Goal: Task Accomplishment & Management: Complete application form

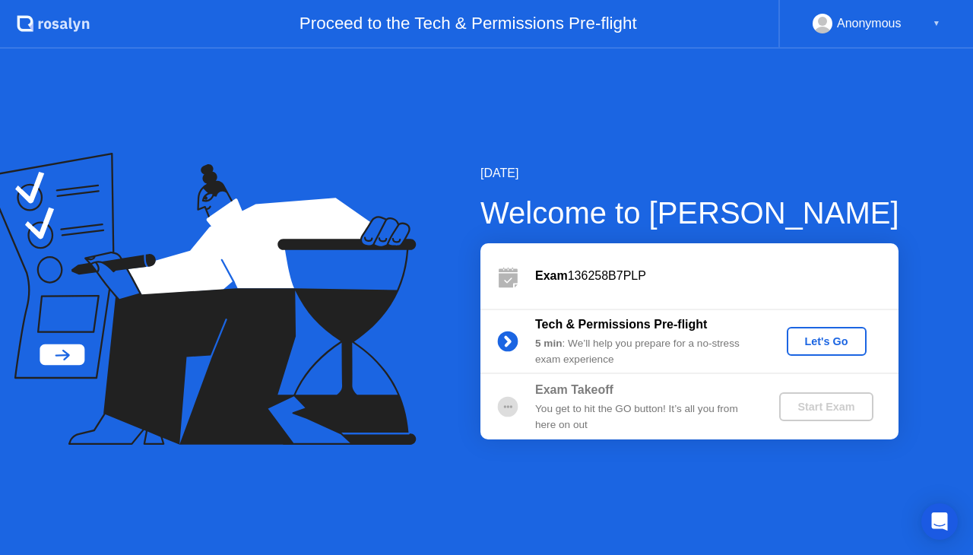
click at [819, 344] on div "Let's Go" at bounding box center [827, 341] width 68 height 12
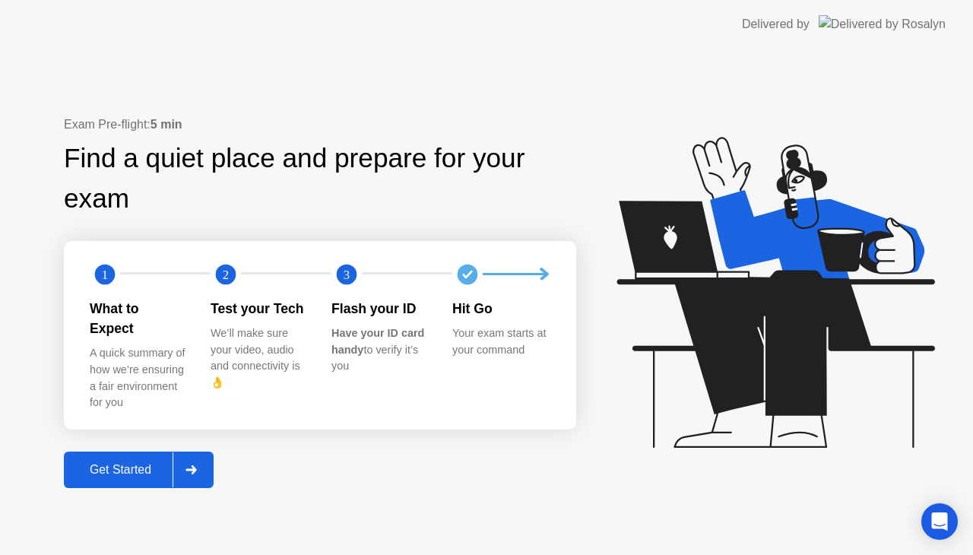
click at [193, 465] on icon at bounding box center [190, 469] width 11 height 9
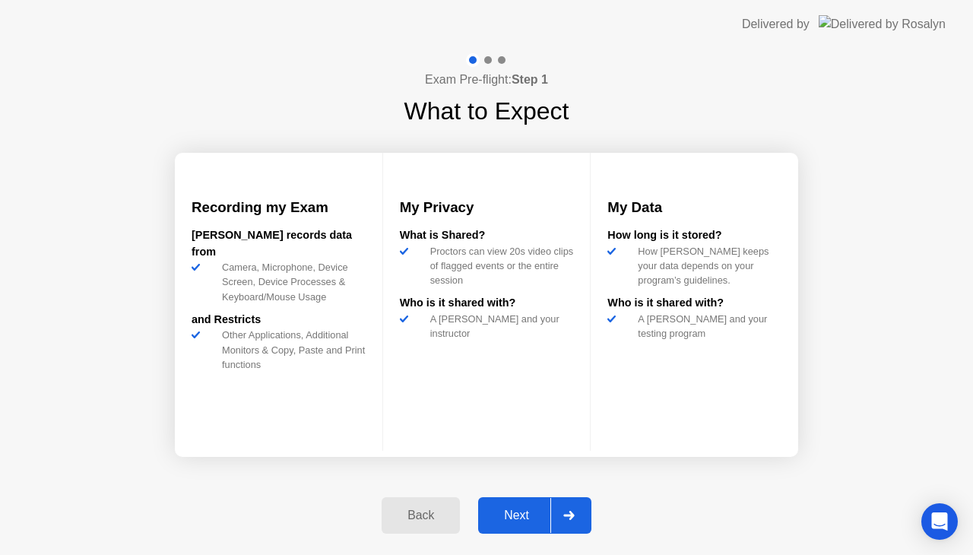
click at [572, 517] on icon at bounding box center [568, 515] width 11 height 9
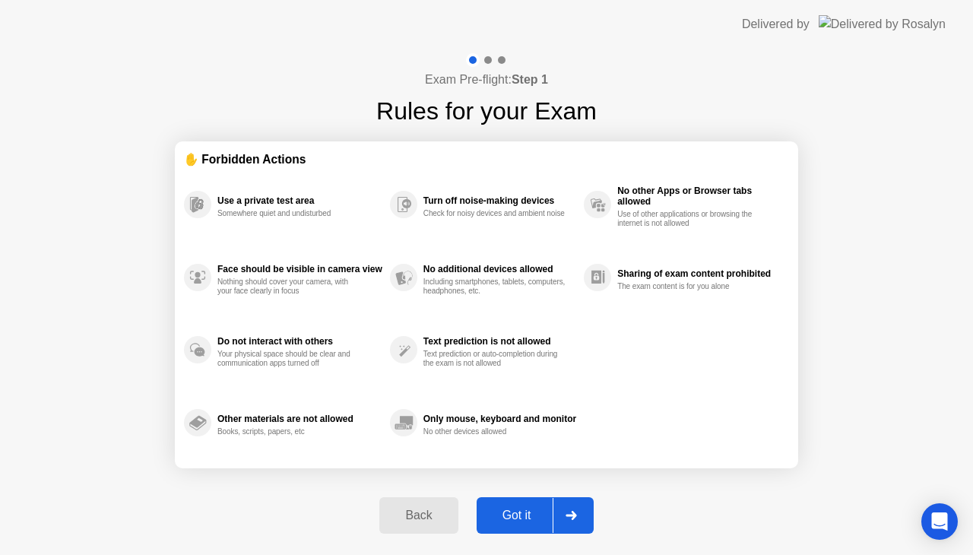
click at [537, 509] on div "Got it" at bounding box center [516, 515] width 71 height 14
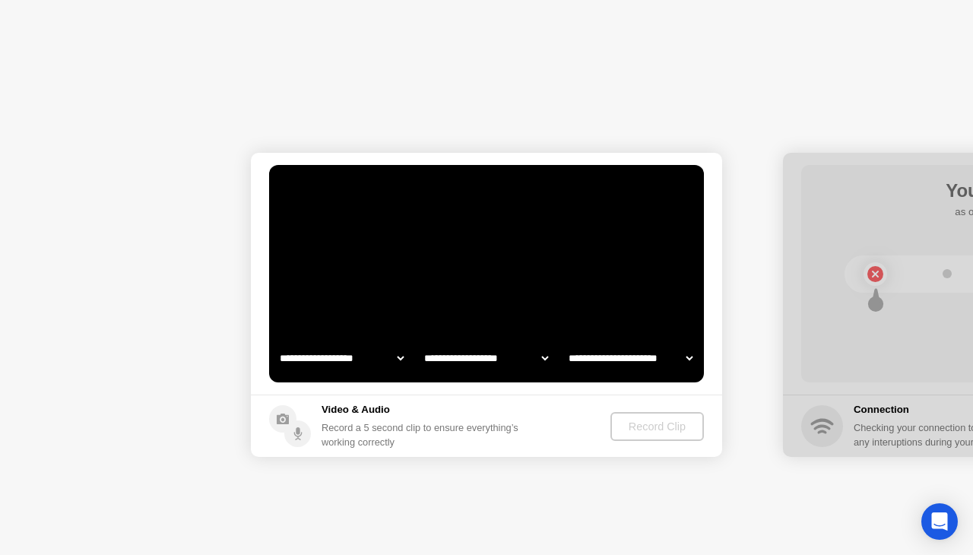
select select "**********"
select select "*******"
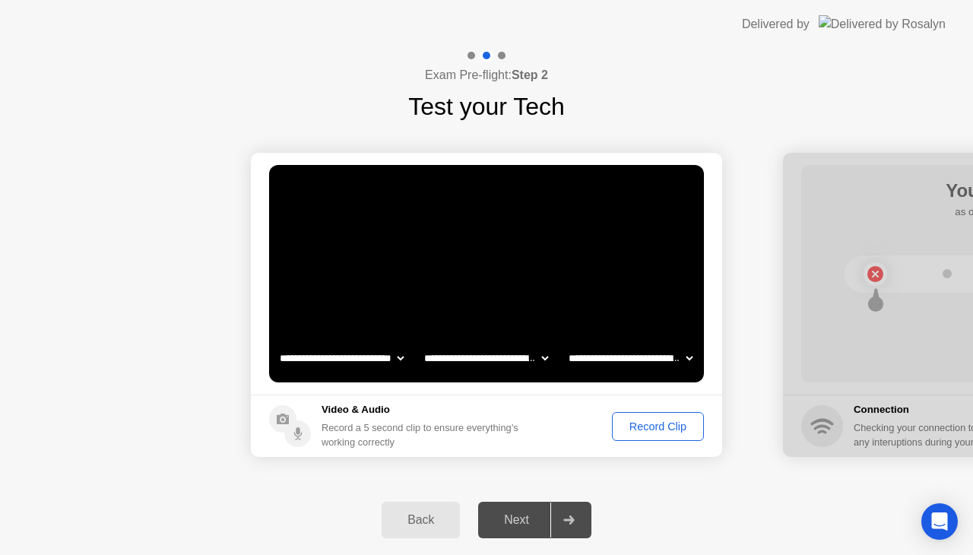
click at [648, 429] on div "Record Clip" at bounding box center [657, 426] width 81 height 12
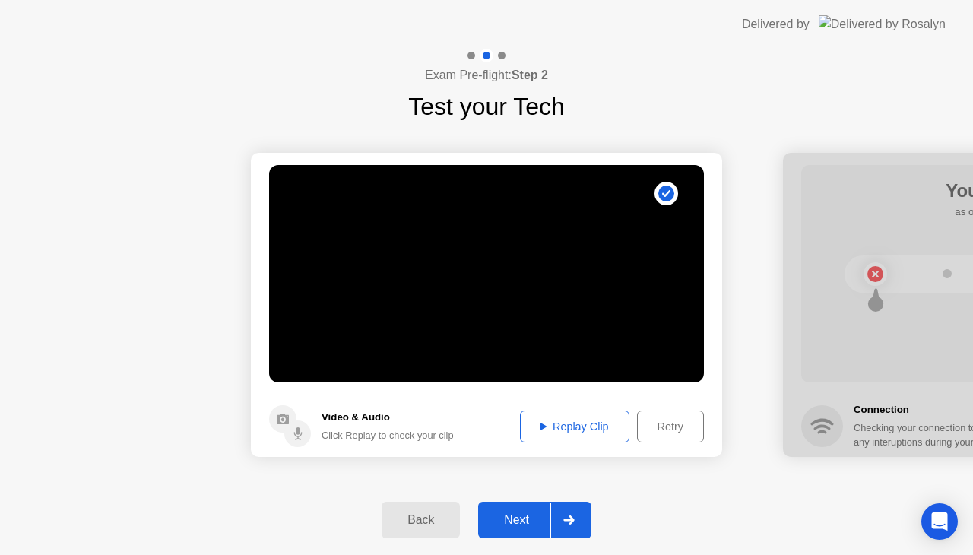
click at [591, 426] on div "Replay Clip" at bounding box center [574, 426] width 99 height 12
click at [673, 430] on div "Retry" at bounding box center [670, 426] width 56 height 12
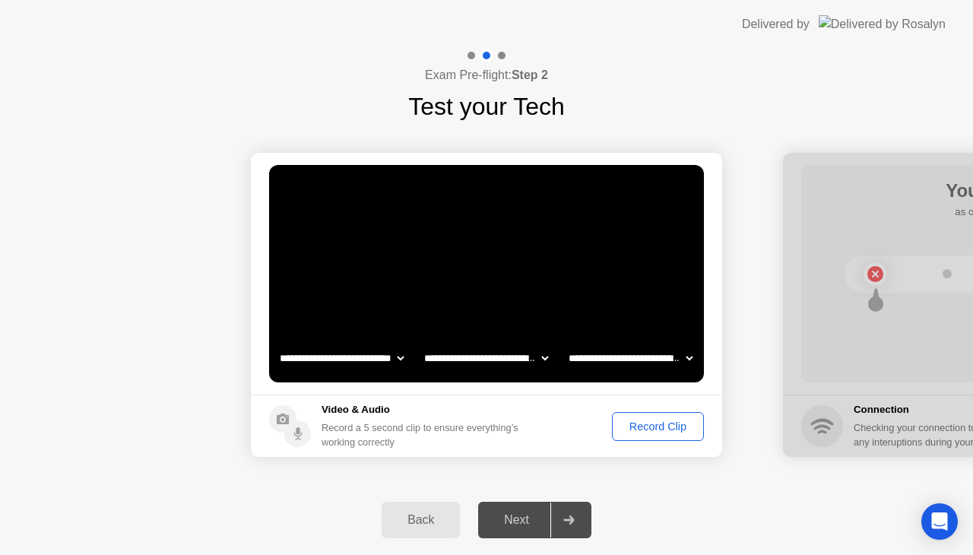
click at [531, 518] on div "Next" at bounding box center [517, 520] width 68 height 14
click at [638, 434] on button "Record Clip" at bounding box center [658, 426] width 92 height 29
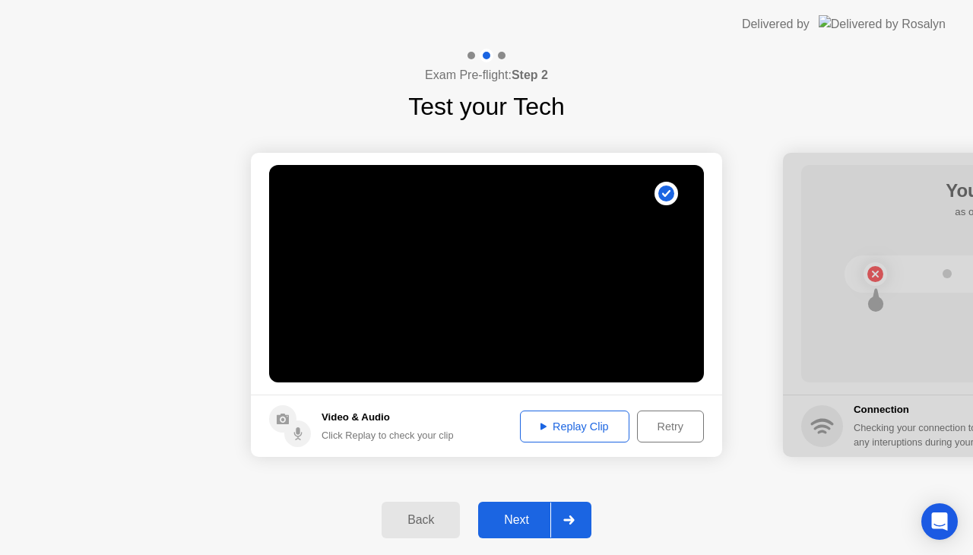
click at [577, 436] on button "Replay Clip" at bounding box center [574, 426] width 109 height 32
click at [565, 515] on icon at bounding box center [568, 519] width 11 height 9
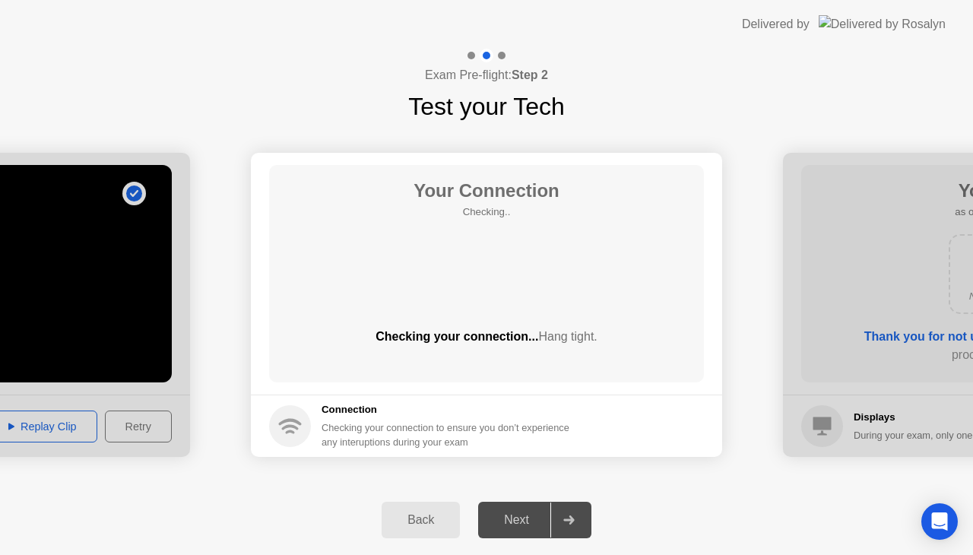
click at [575, 515] on div at bounding box center [568, 519] width 36 height 35
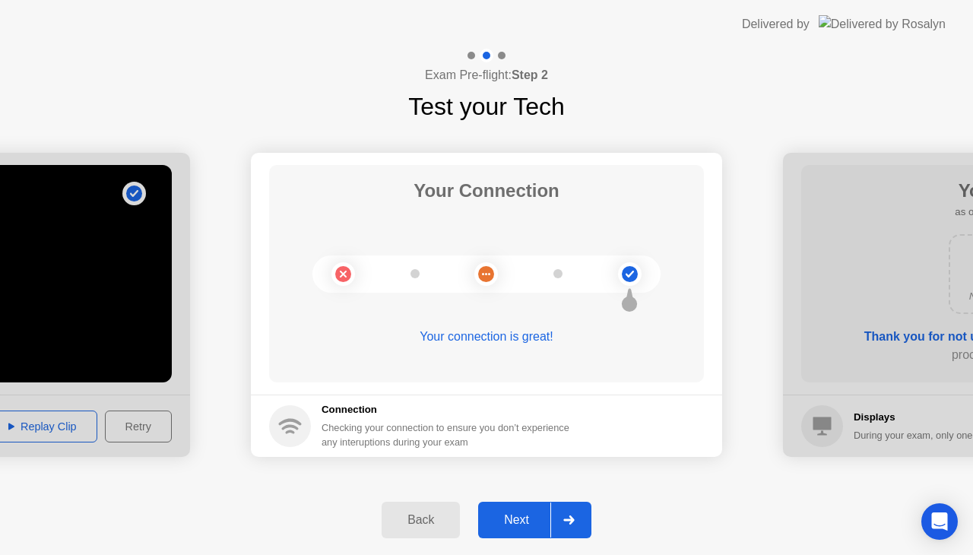
click at [576, 518] on div at bounding box center [568, 519] width 36 height 35
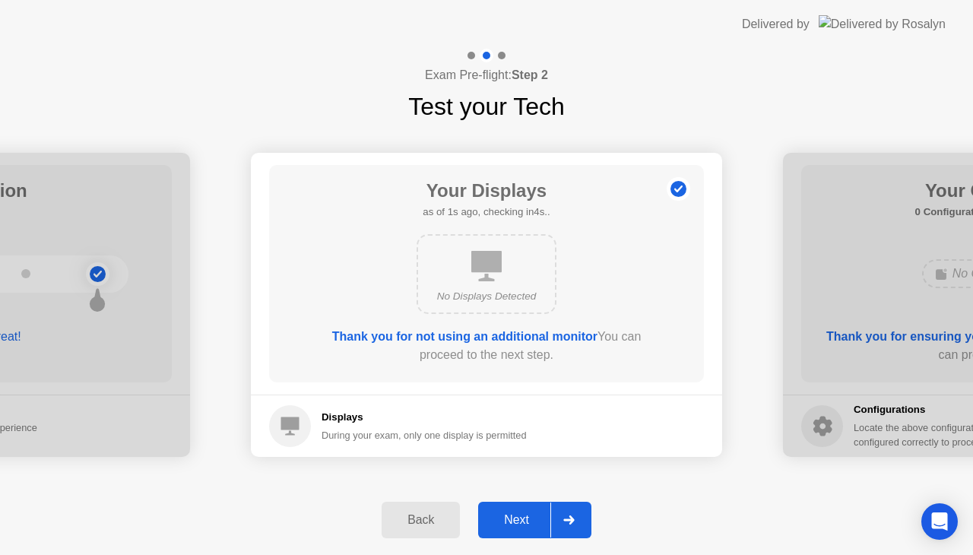
click at [570, 530] on div at bounding box center [568, 519] width 36 height 35
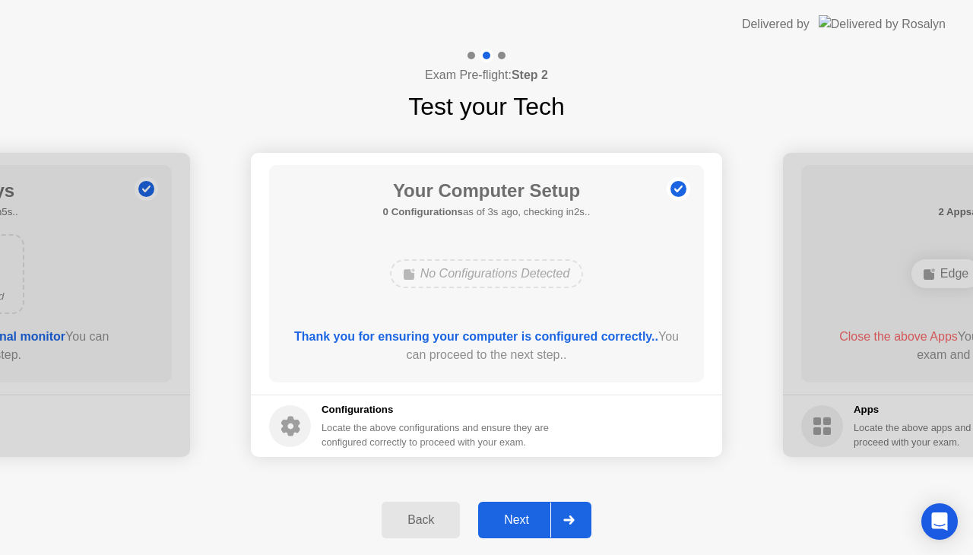
click at [566, 518] on icon at bounding box center [568, 519] width 11 height 9
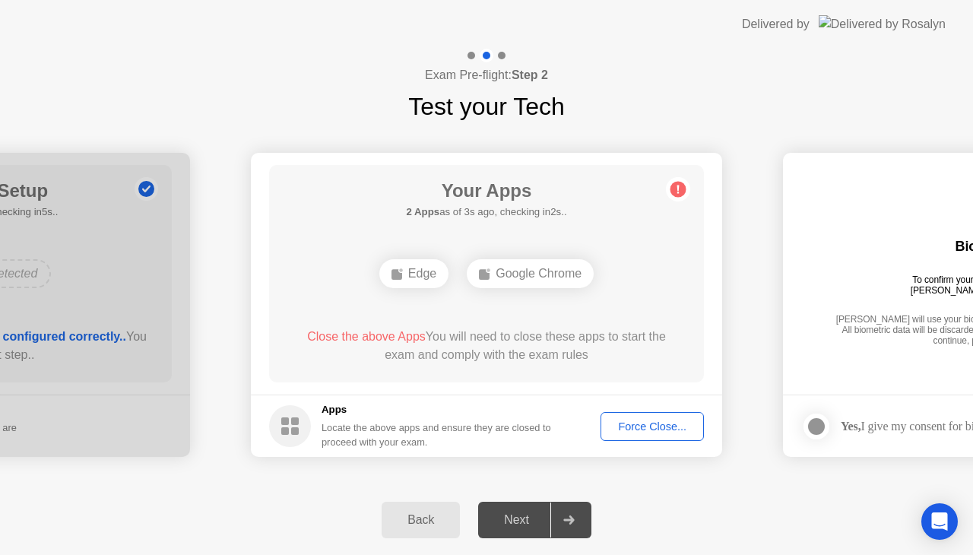
click at [644, 429] on div "Force Close..." at bounding box center [652, 426] width 93 height 12
click at [635, 420] on div "Force Close..." at bounding box center [652, 426] width 93 height 12
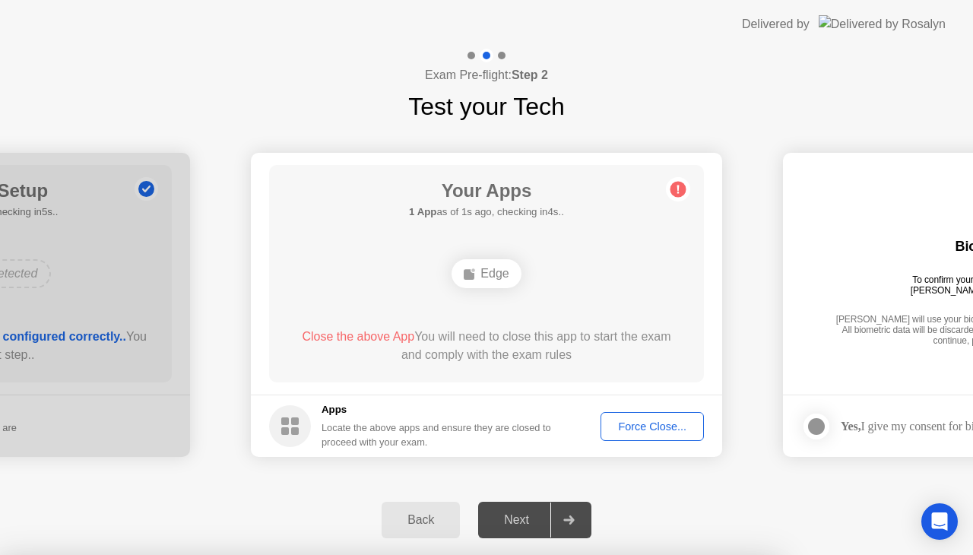
click at [630, 424] on div "Force Close..." at bounding box center [652, 426] width 93 height 12
click at [651, 427] on div "Force Close..." at bounding box center [652, 426] width 93 height 12
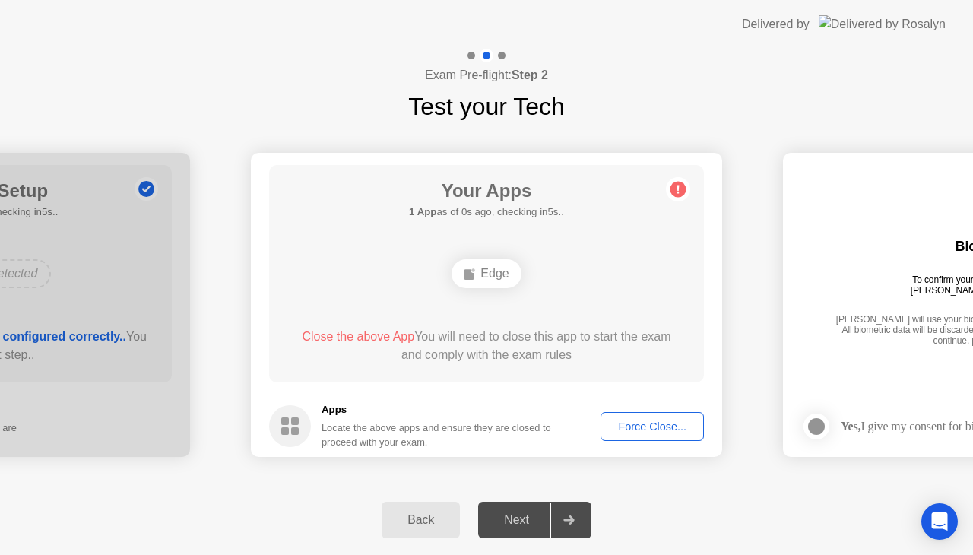
click at [400, 344] on div "Close the above App You will need to close this app to start the exam and compl…" at bounding box center [486, 346] width 391 height 36
click at [652, 436] on button "Force Close..." at bounding box center [651, 426] width 103 height 29
click at [679, 185] on circle at bounding box center [678, 190] width 16 height 16
click at [663, 427] on div "Force Close..." at bounding box center [652, 426] width 93 height 12
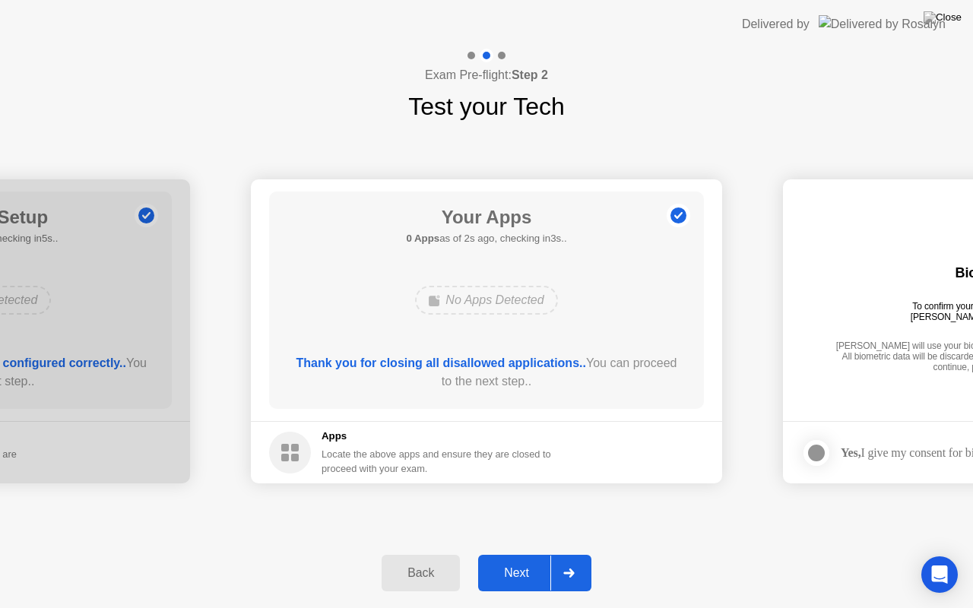
click at [569, 554] on icon at bounding box center [568, 572] width 11 height 9
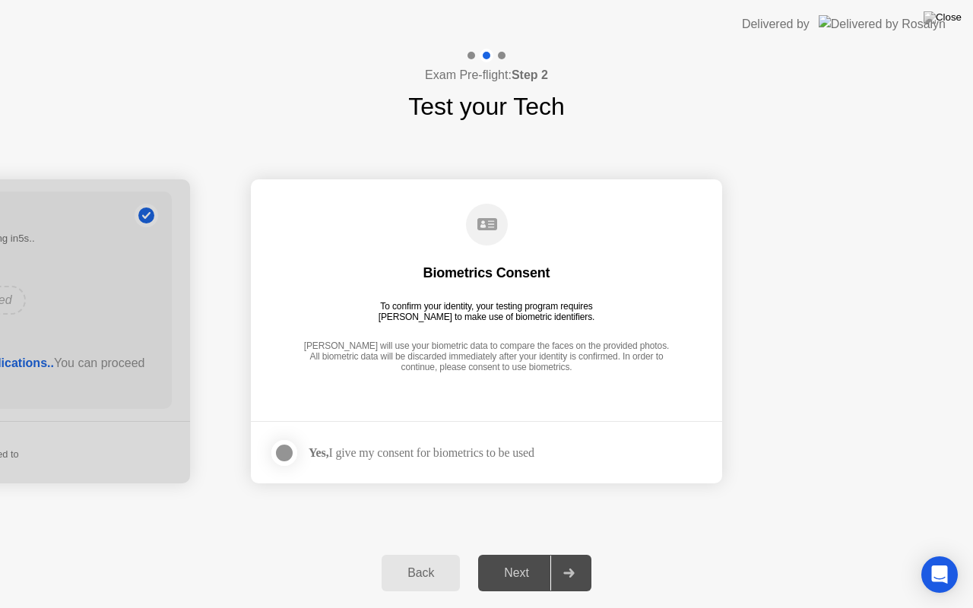
click at [406, 456] on div "Yes, I give my consent for biometrics to be used" at bounding box center [422, 452] width 226 height 14
click at [292, 451] on div at bounding box center [284, 453] width 18 height 18
click at [562, 554] on div at bounding box center [568, 573] width 36 height 35
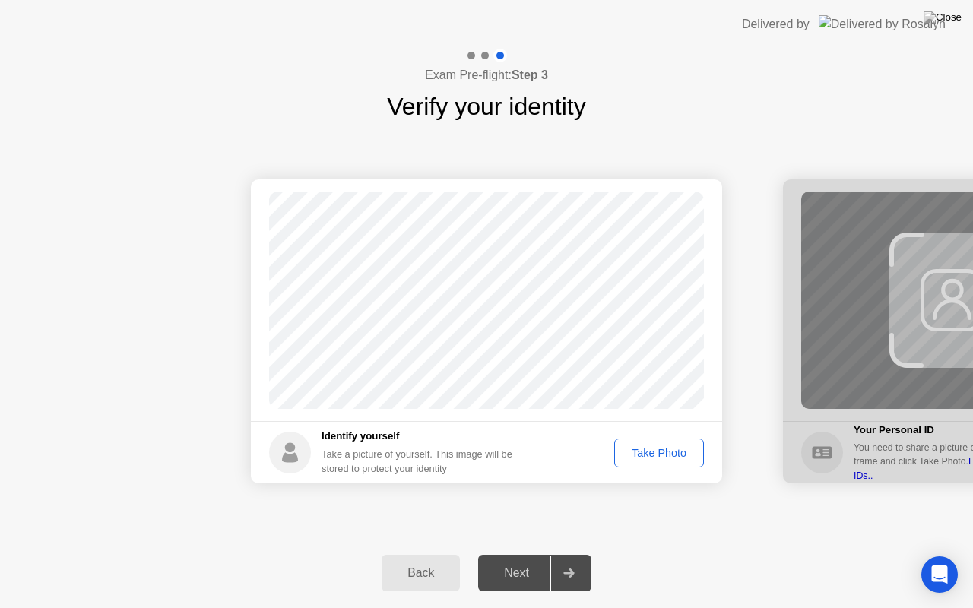
click at [652, 451] on div "Take Photo" at bounding box center [658, 453] width 79 height 12
click at [575, 554] on div at bounding box center [568, 573] width 36 height 35
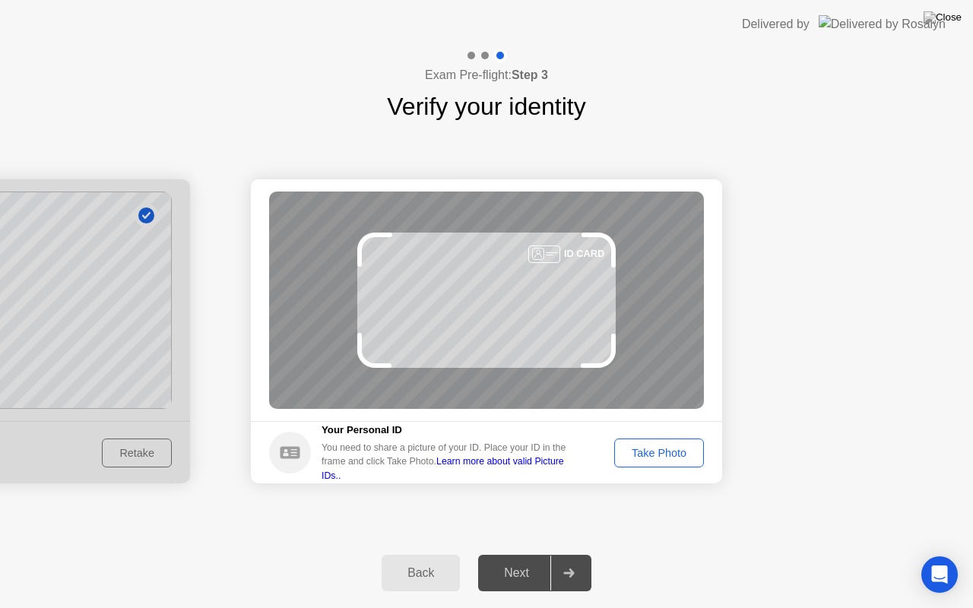
click at [658, 459] on div "Take Photo" at bounding box center [658, 453] width 79 height 12
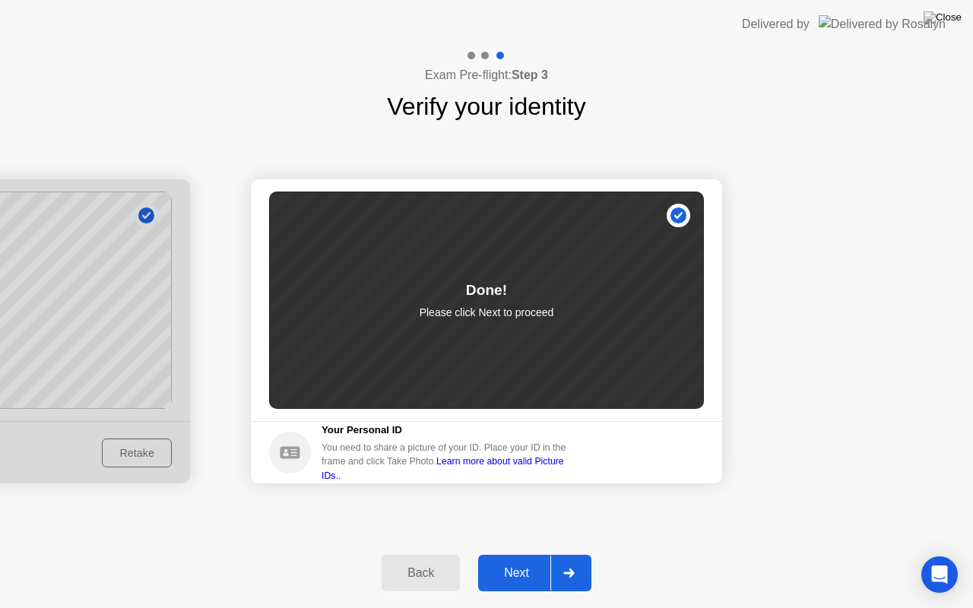
click at [570, 554] on div at bounding box center [568, 573] width 36 height 35
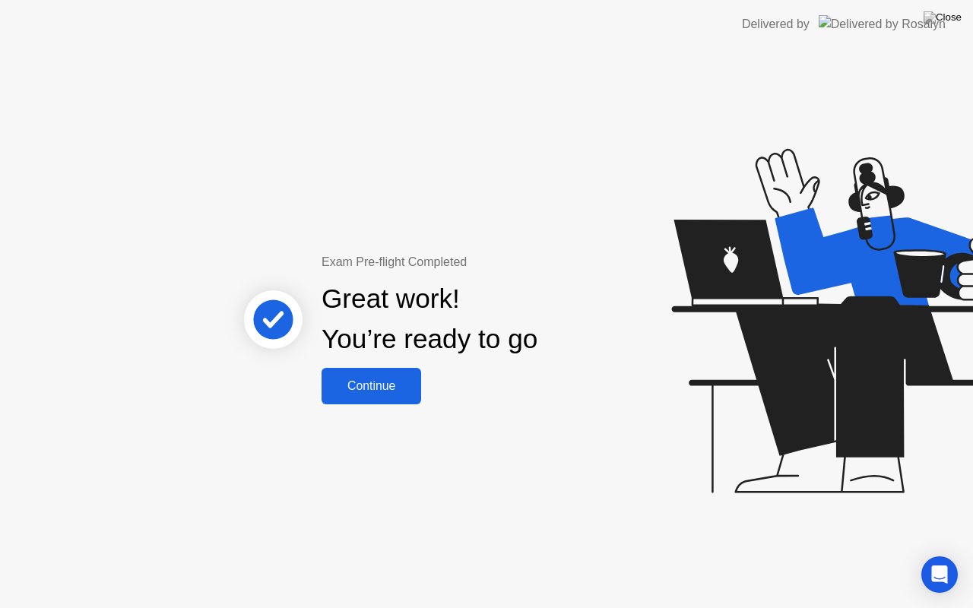
click at [372, 398] on button "Continue" at bounding box center [371, 386] width 100 height 36
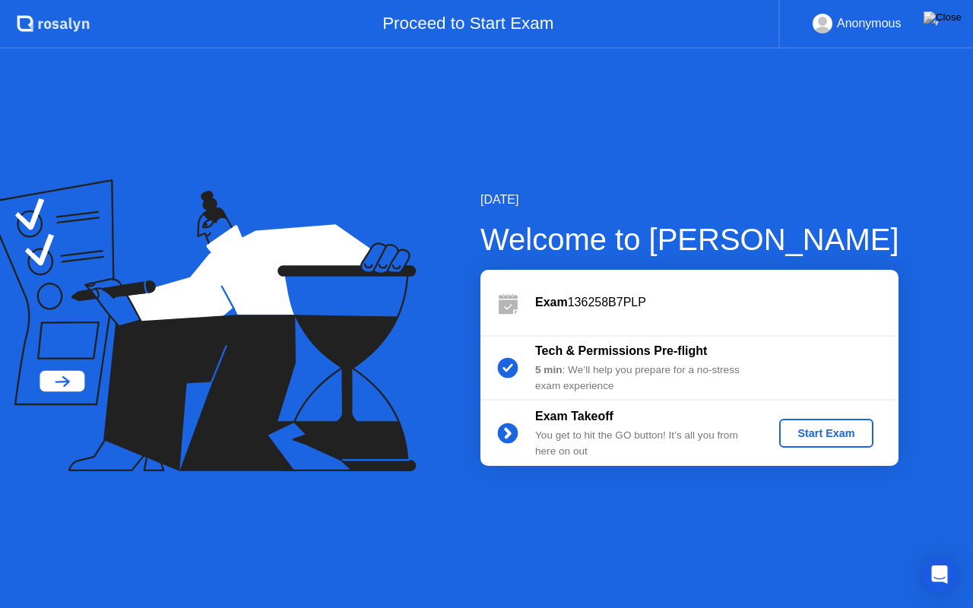
click at [796, 432] on div "Start Exam" at bounding box center [825, 433] width 81 height 12
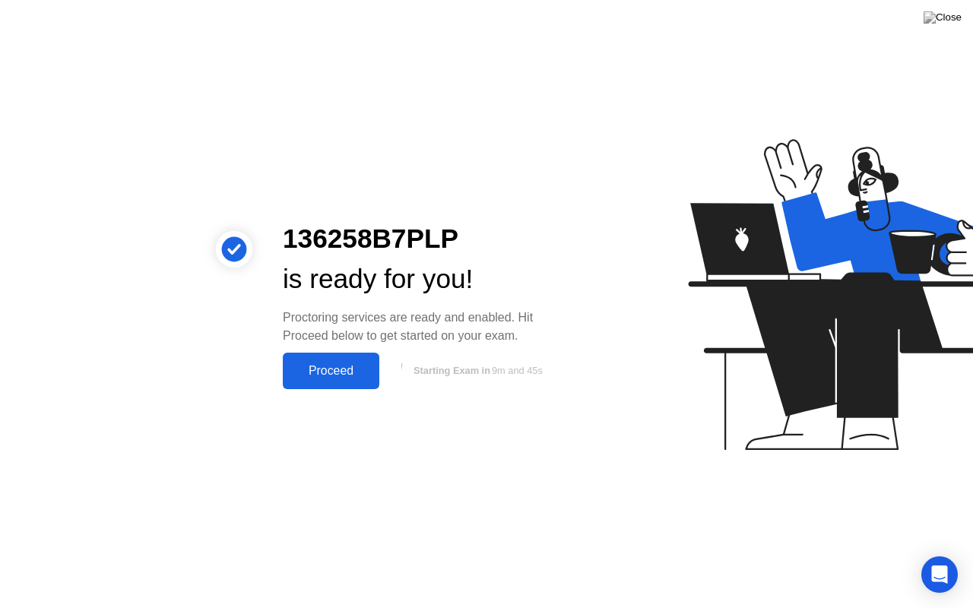
click at [336, 369] on div "Proceed" at bounding box center [330, 371] width 87 height 14
